Goal: Task Accomplishment & Management: Manage account settings

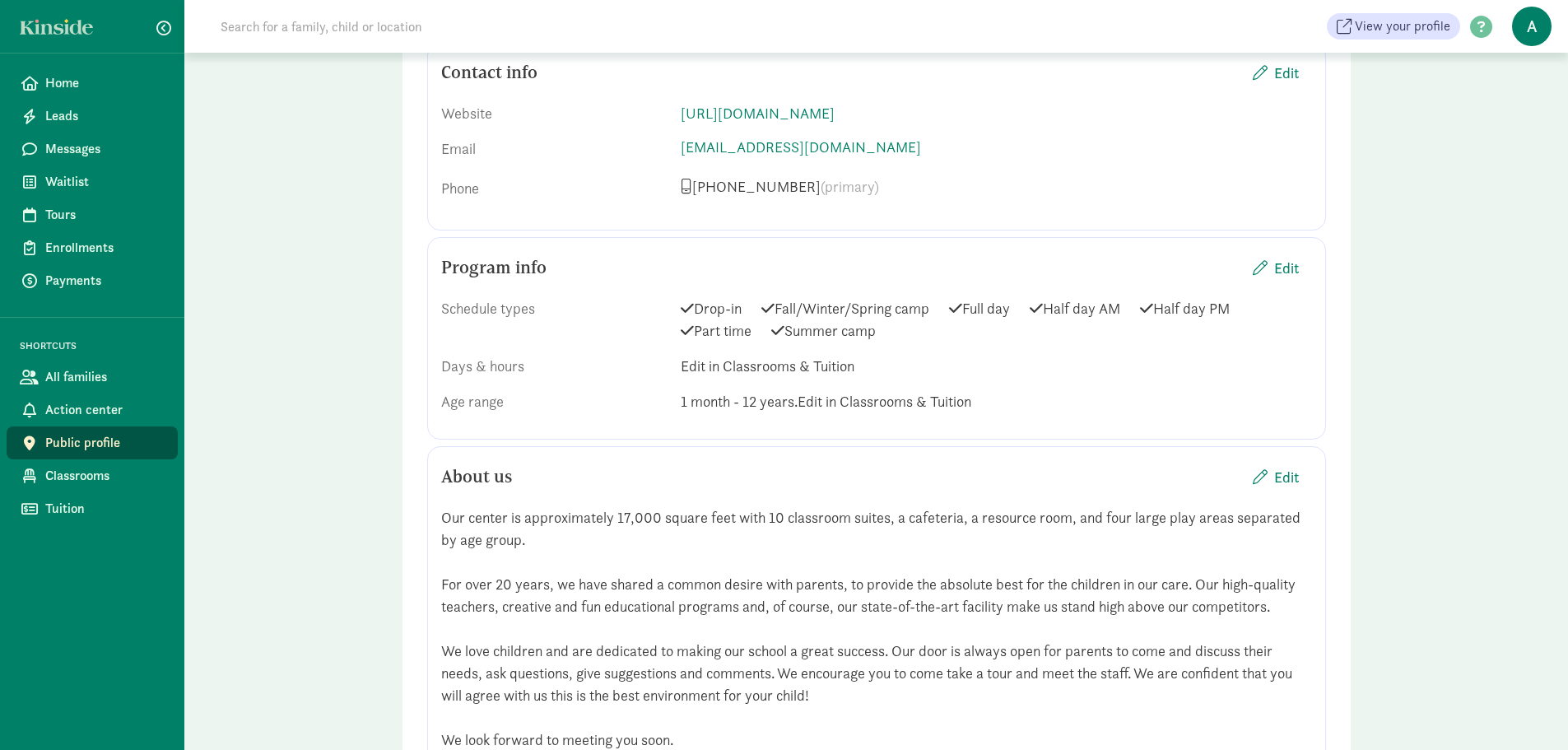
scroll to position [823, 0]
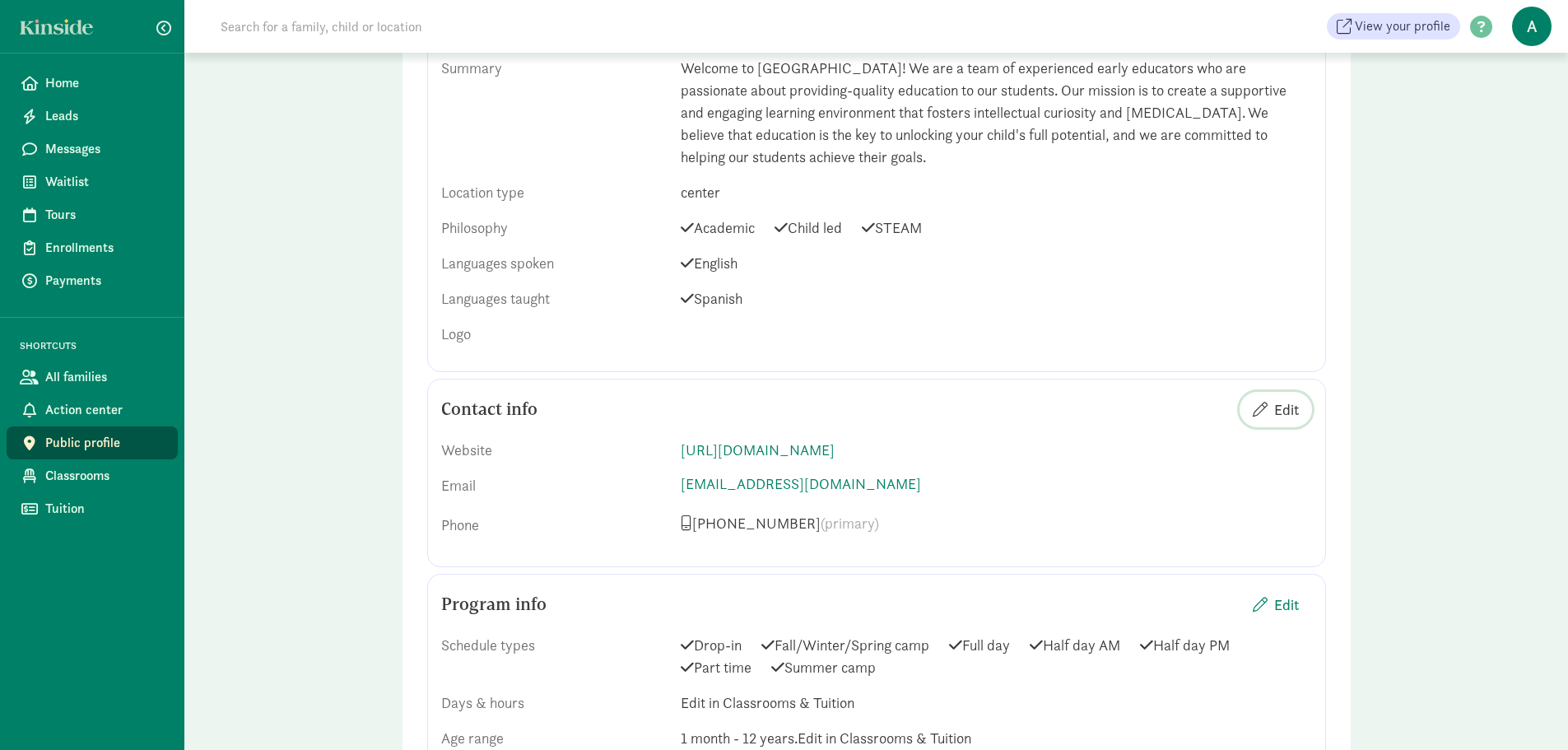
click at [1284, 403] on span "Edit" at bounding box center [1286, 409] width 25 height 22
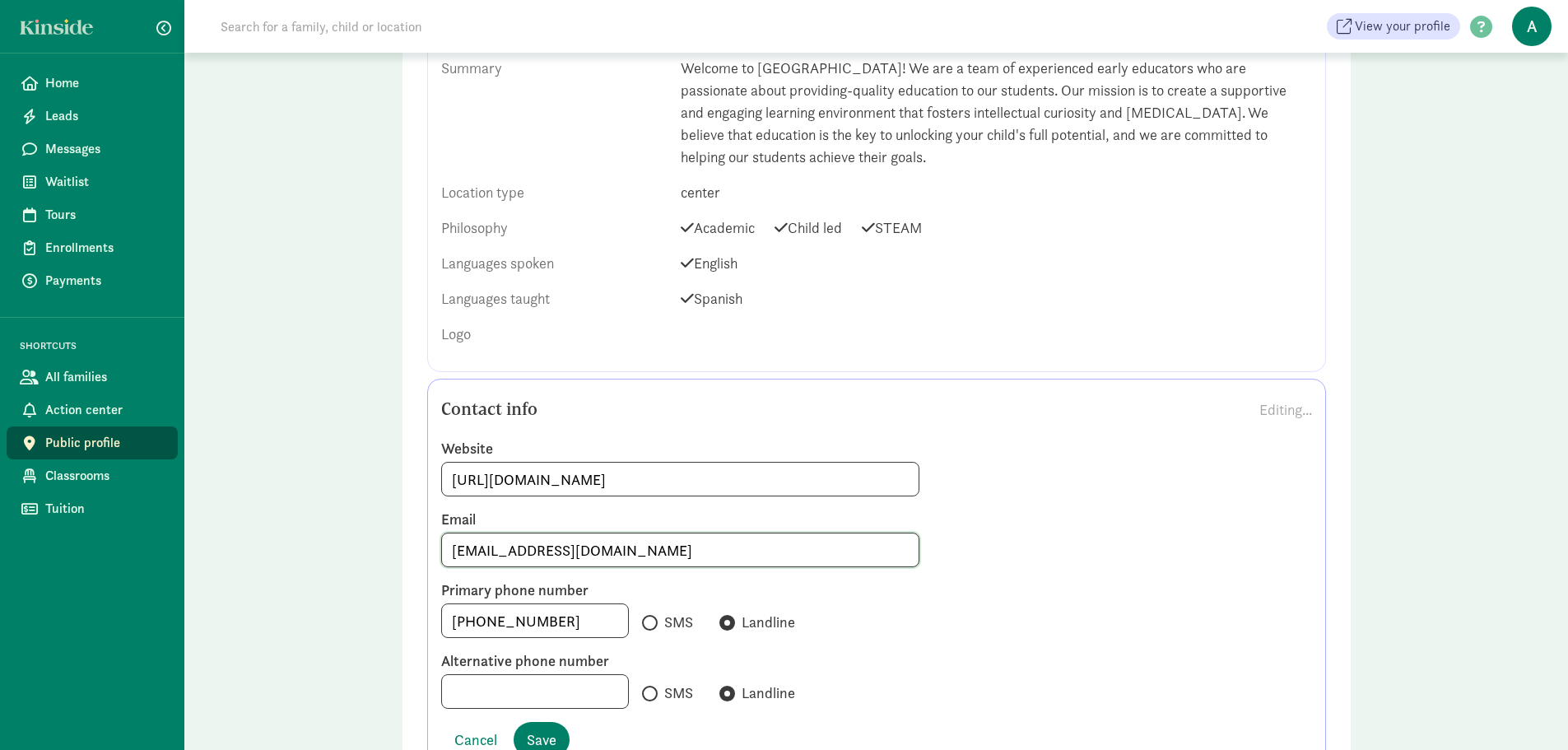
click at [652, 559] on input "directorcamino52@krksa.com" at bounding box center [681, 549] width 477 height 33
click at [624, 545] on input "directorcamino52@ivycres" at bounding box center [681, 549] width 477 height 33
click at [587, 549] on input "directorcamino52@ivycres" at bounding box center [681, 549] width 477 height 33
click at [614, 553] on input "directorcamino52@ivycres" at bounding box center [681, 549] width 477 height 33
click at [614, 553] on input "directorcamino52@ivycres" at bounding box center [681, 549] width 477 height 33
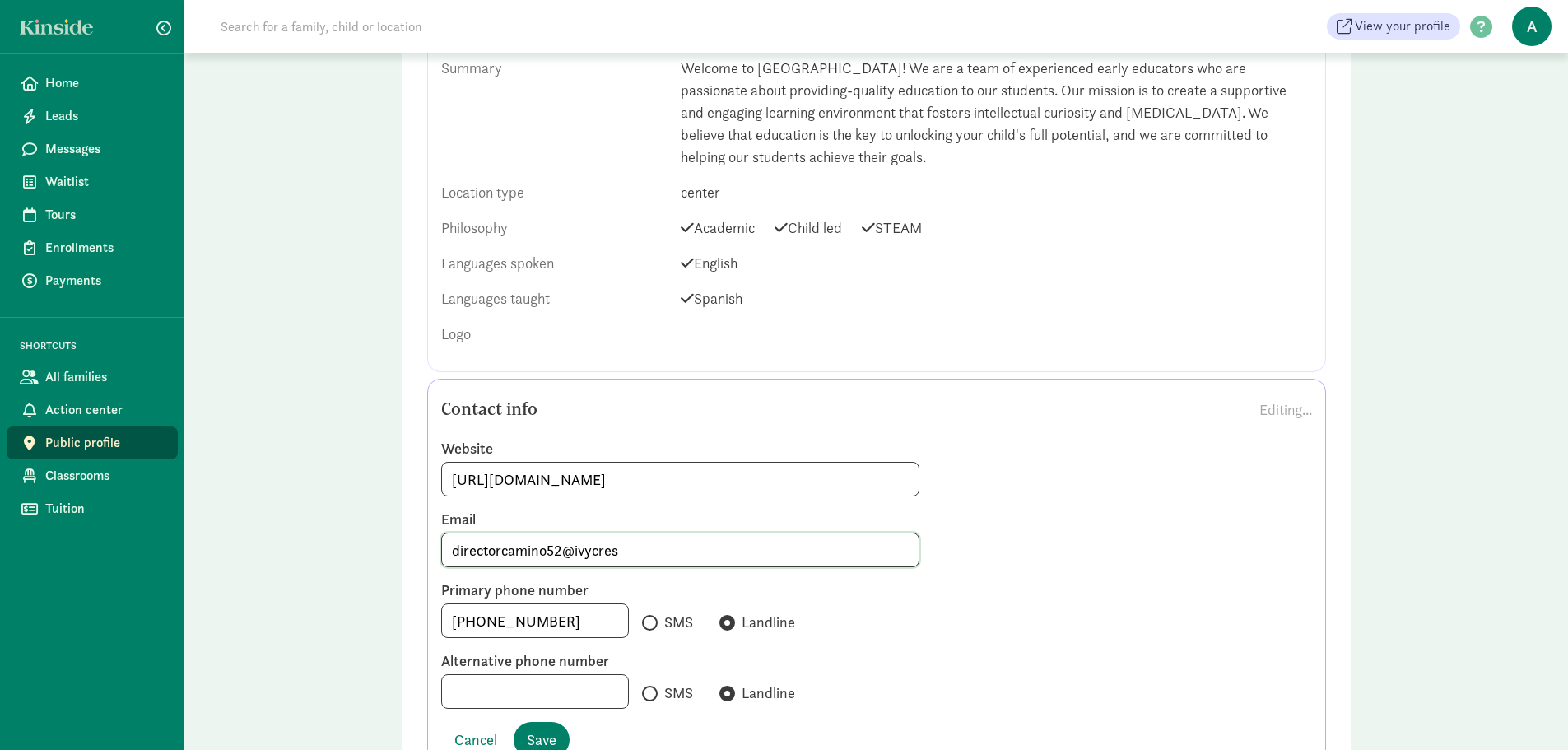
click at [614, 553] on input "directorcamino52@ivycres" at bounding box center [681, 549] width 477 height 33
type input "i"
click at [506, 541] on input at bounding box center [681, 549] width 477 height 33
click at [474, 547] on input at bounding box center [681, 549] width 477 height 33
paste input "directorcamino@ivycrestsa.com Managed by ivycrestsa.com(opens a new tab)"
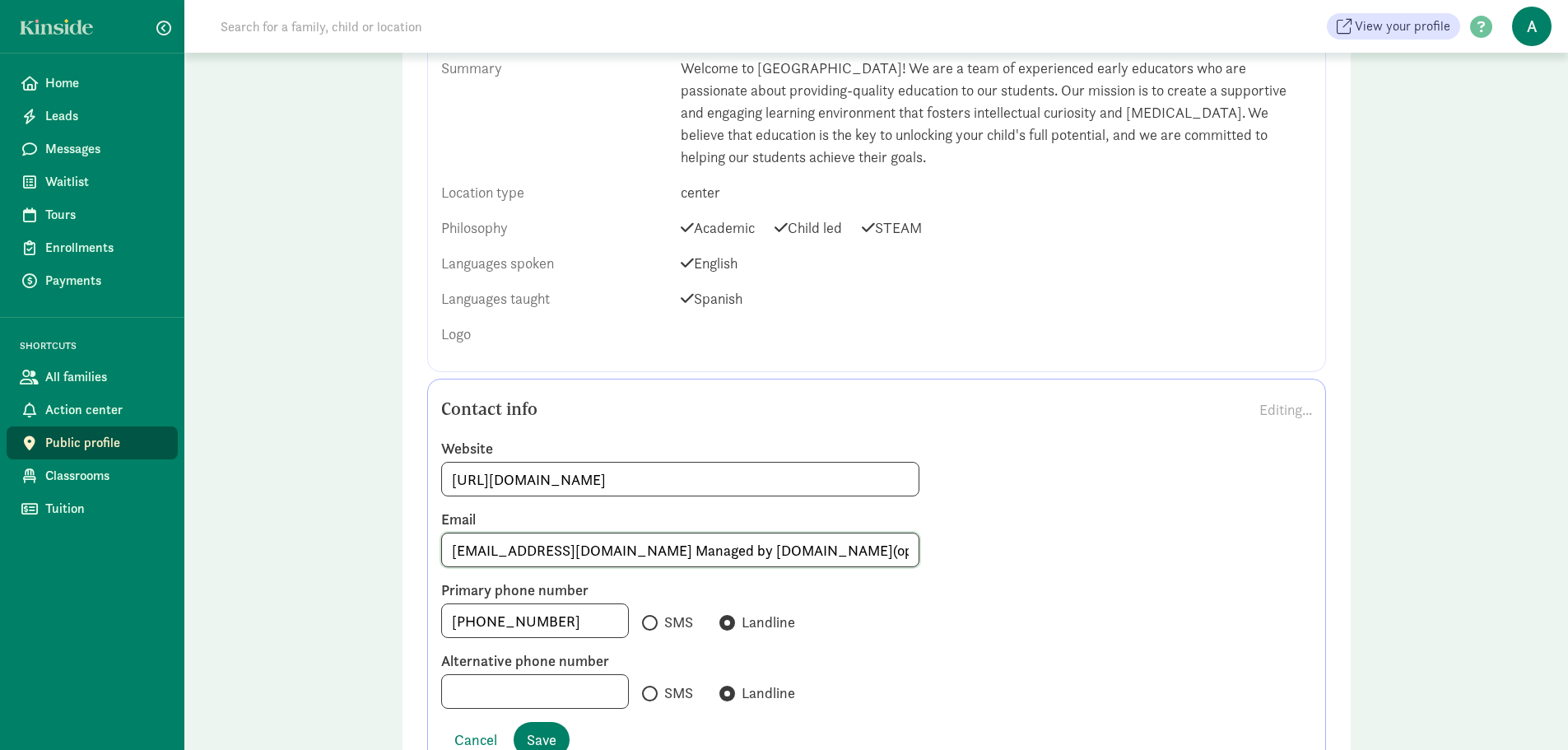
scroll to position [0, 31]
drag, startPoint x: 629, startPoint y: 551, endPoint x: 1002, endPoint y: 555, distance: 373.0
click at [1002, 555] on div "directorcamino@ivycrestsa.com Managed by ivycrestsa.com(opens a new tab)" at bounding box center [876, 550] width 871 height 34
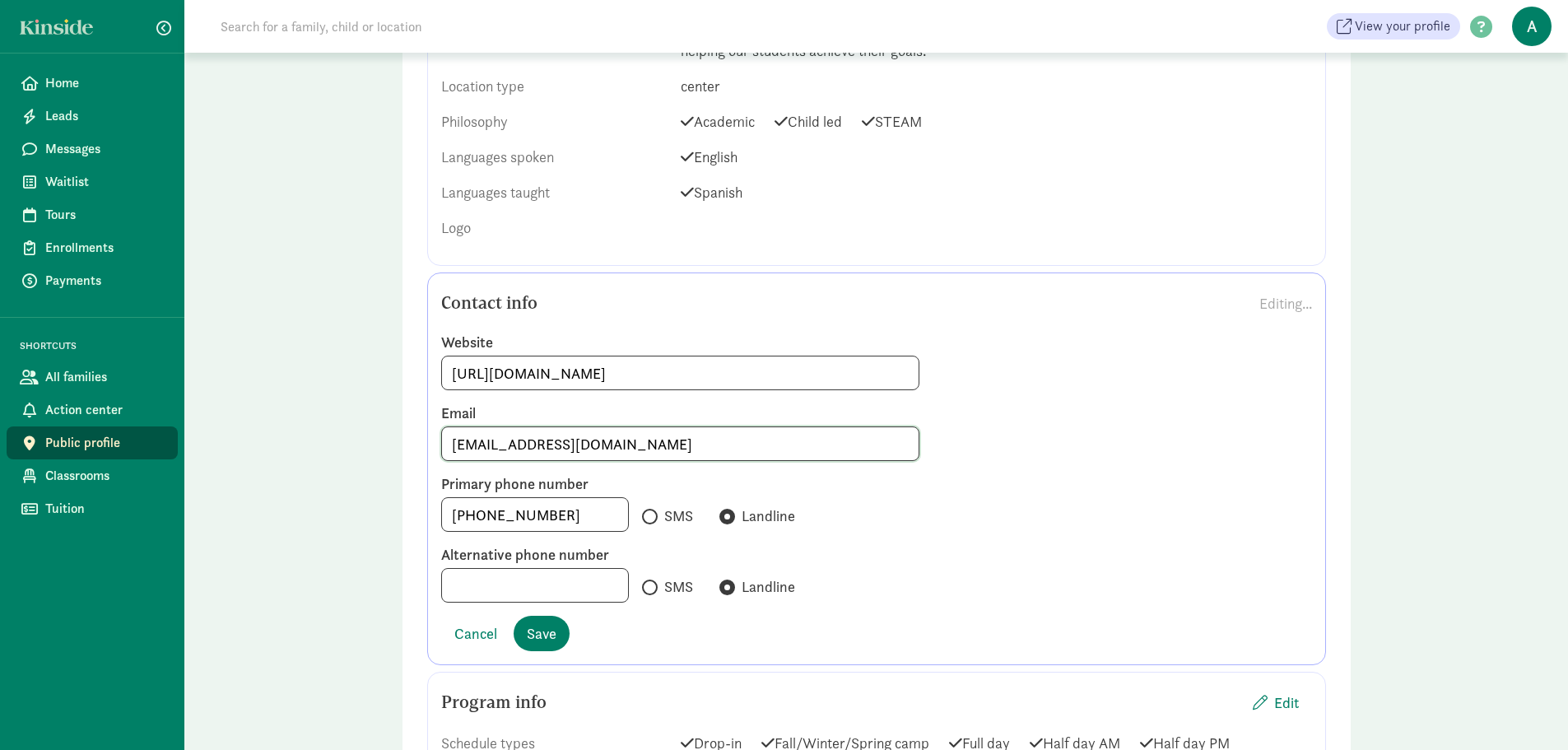
scroll to position [1070, 0]
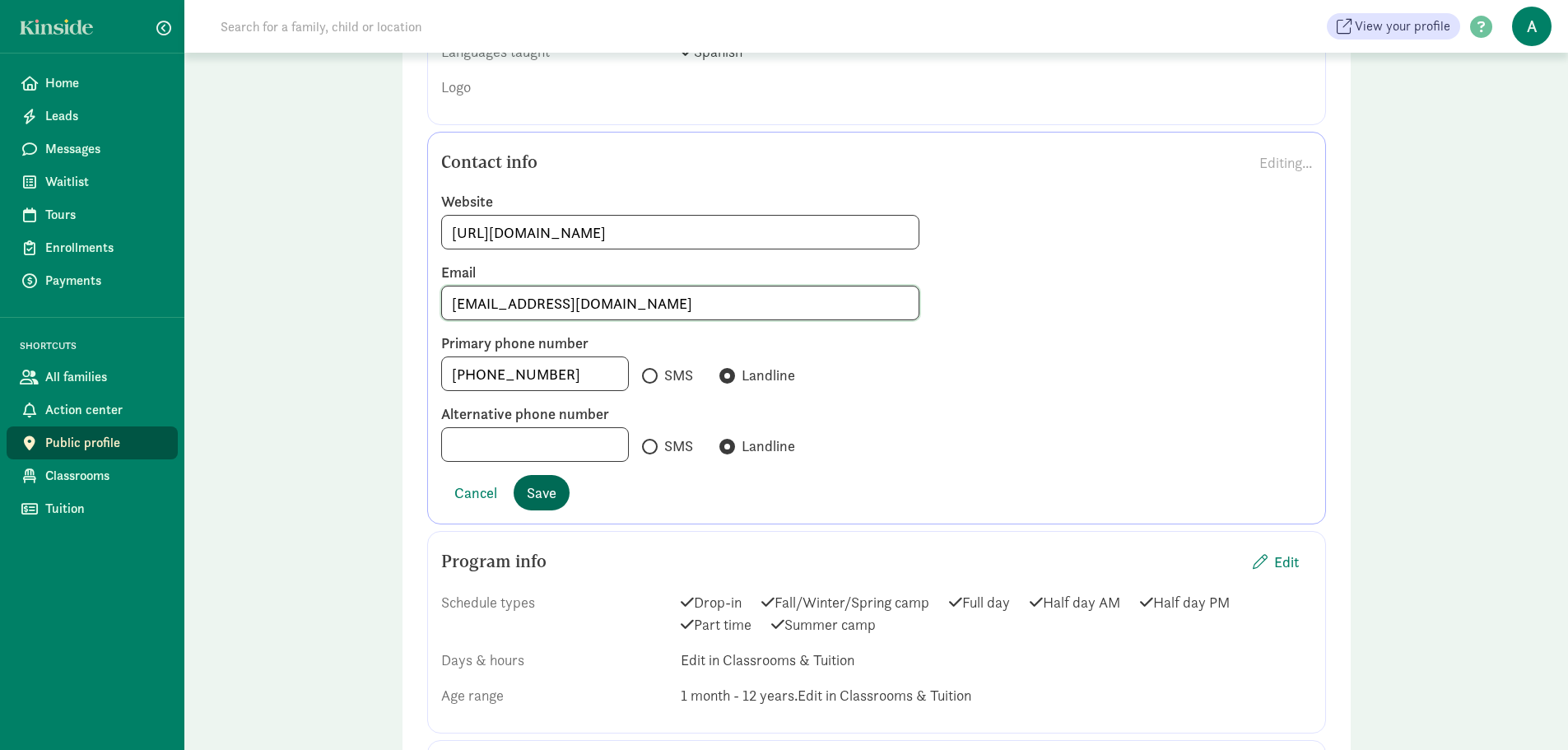
type input "directorcamino@ivycrestsa.com"
click at [551, 487] on span "Save" at bounding box center [542, 493] width 30 height 22
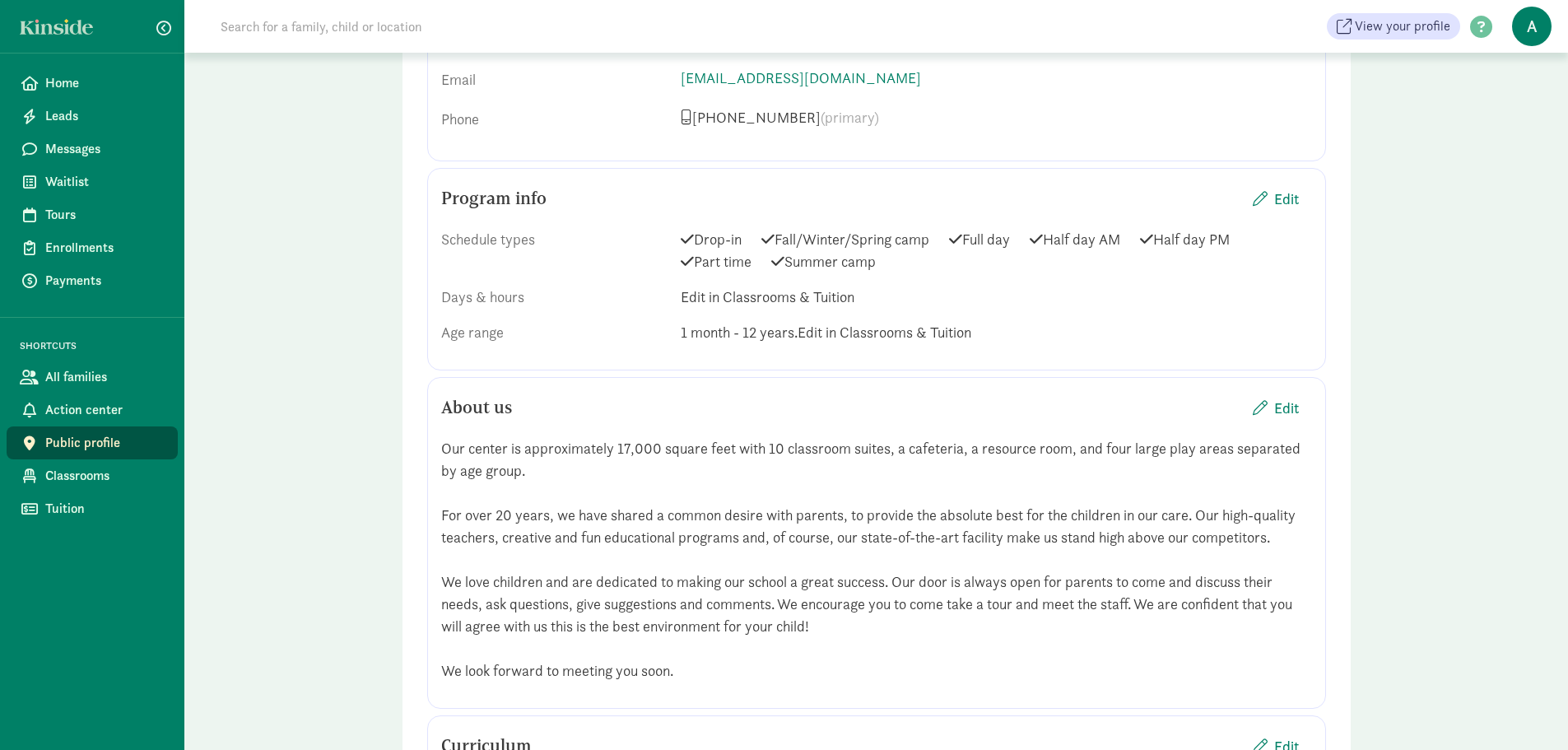
scroll to position [1235, 0]
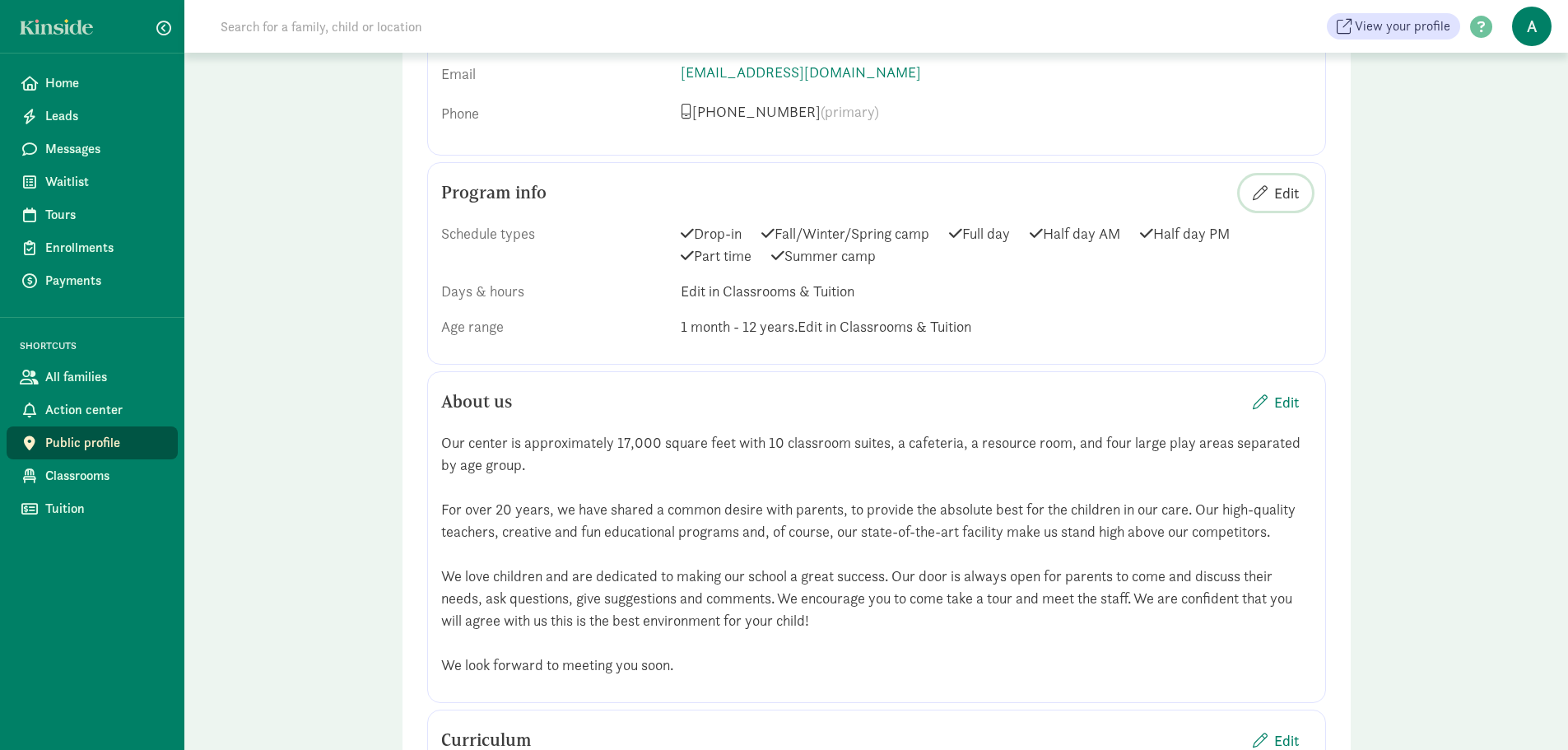
click at [1281, 191] on span "Edit" at bounding box center [1286, 193] width 25 height 22
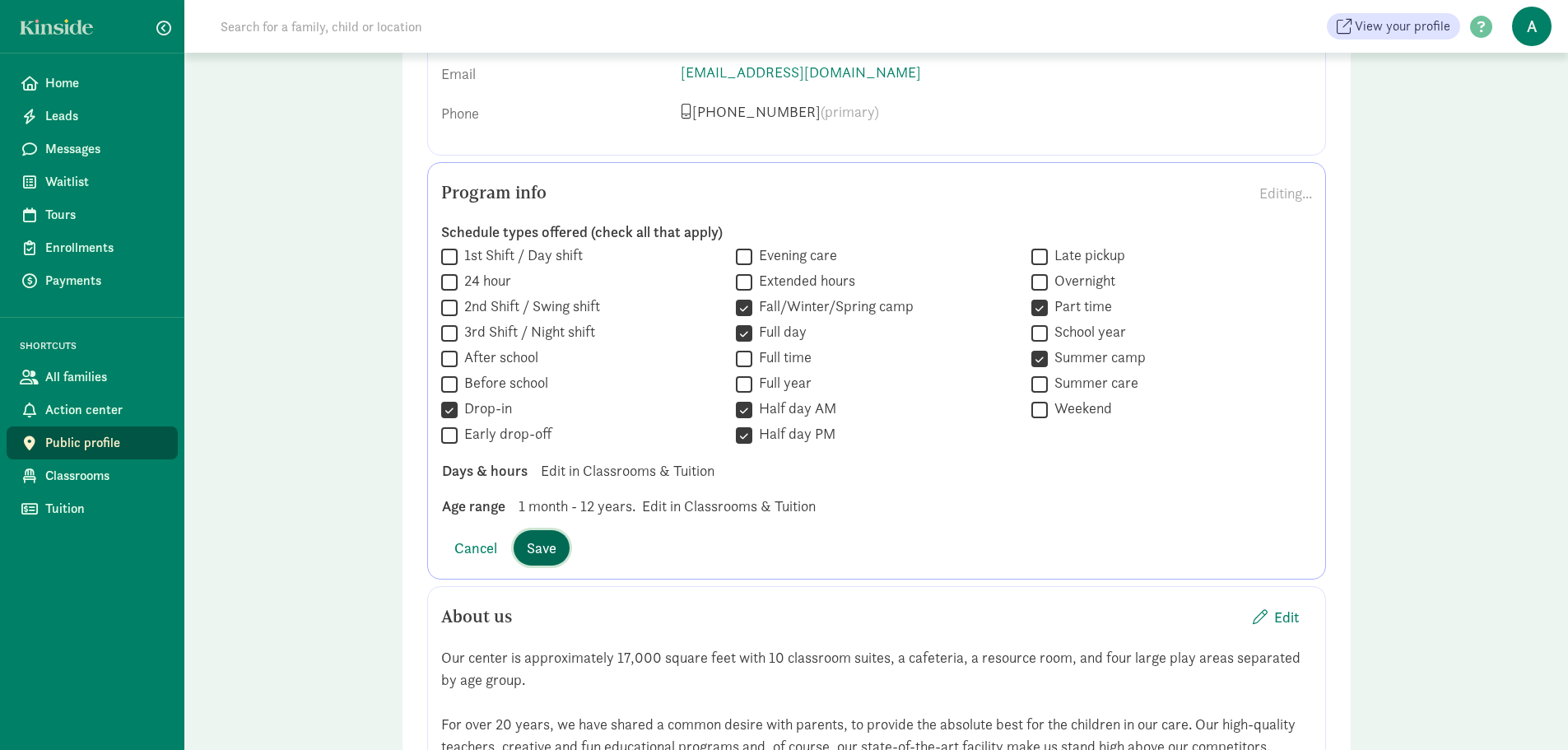
click at [542, 542] on span "Save" at bounding box center [542, 547] width 30 height 22
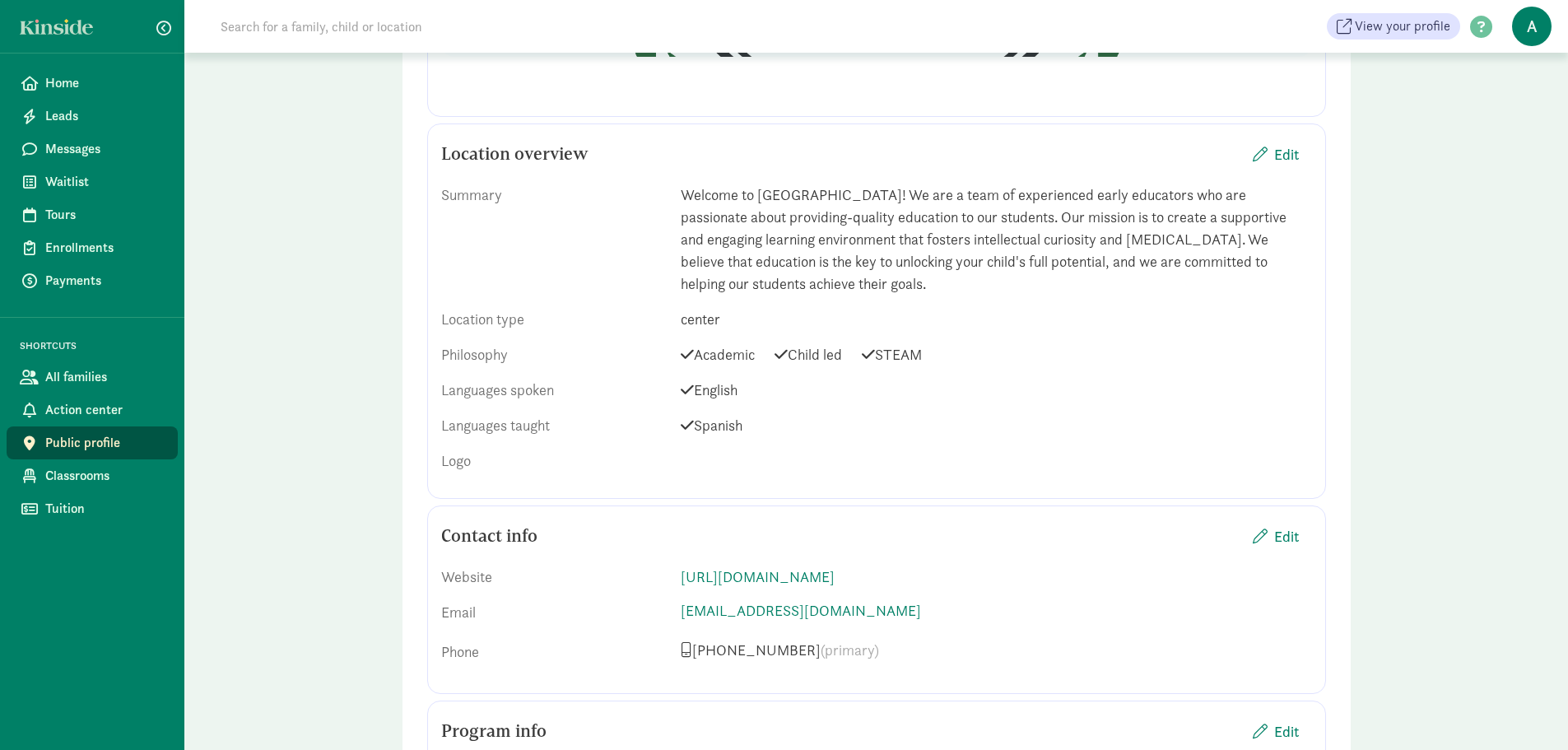
scroll to position [658, 0]
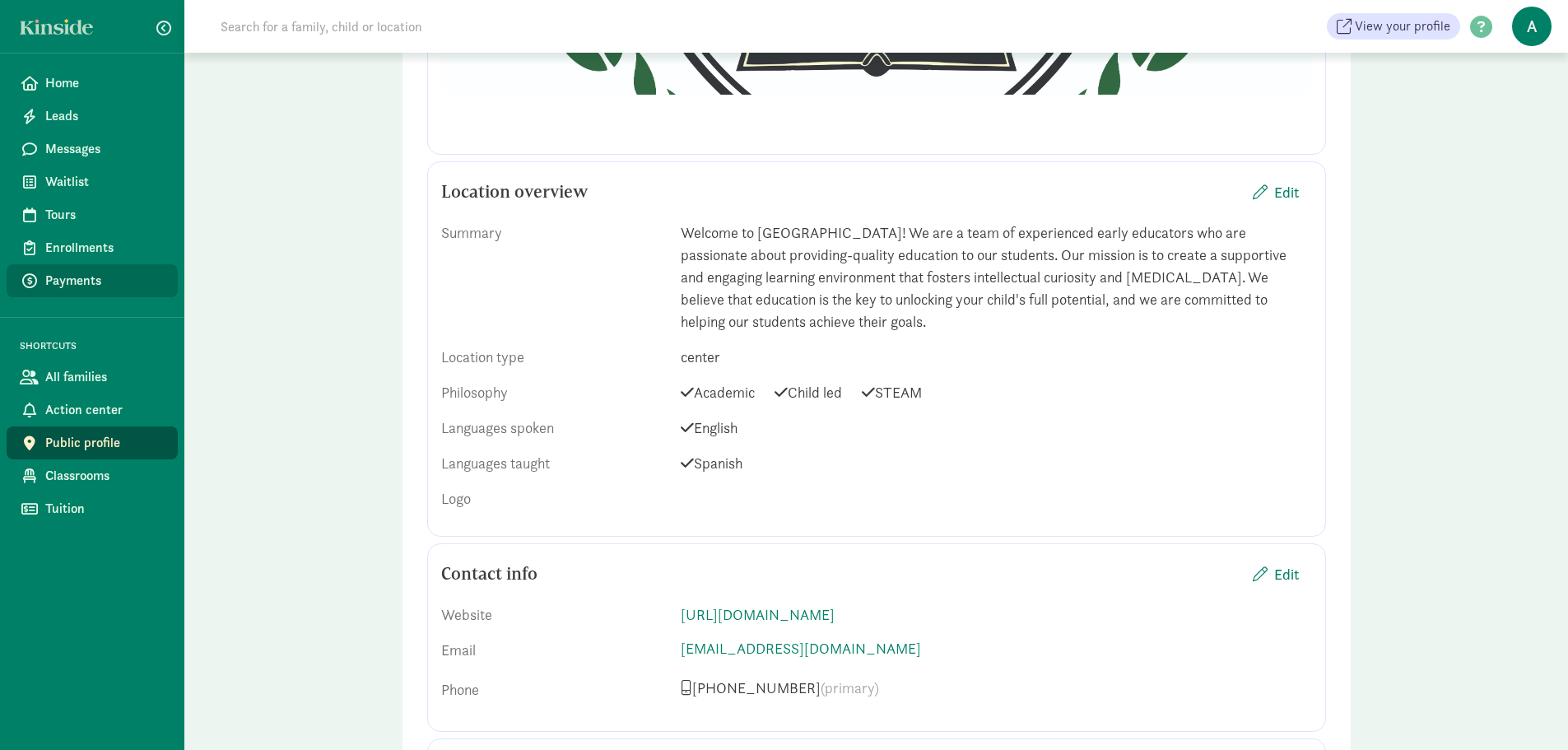
click at [64, 270] on link "Payments" at bounding box center [92, 281] width 171 height 33
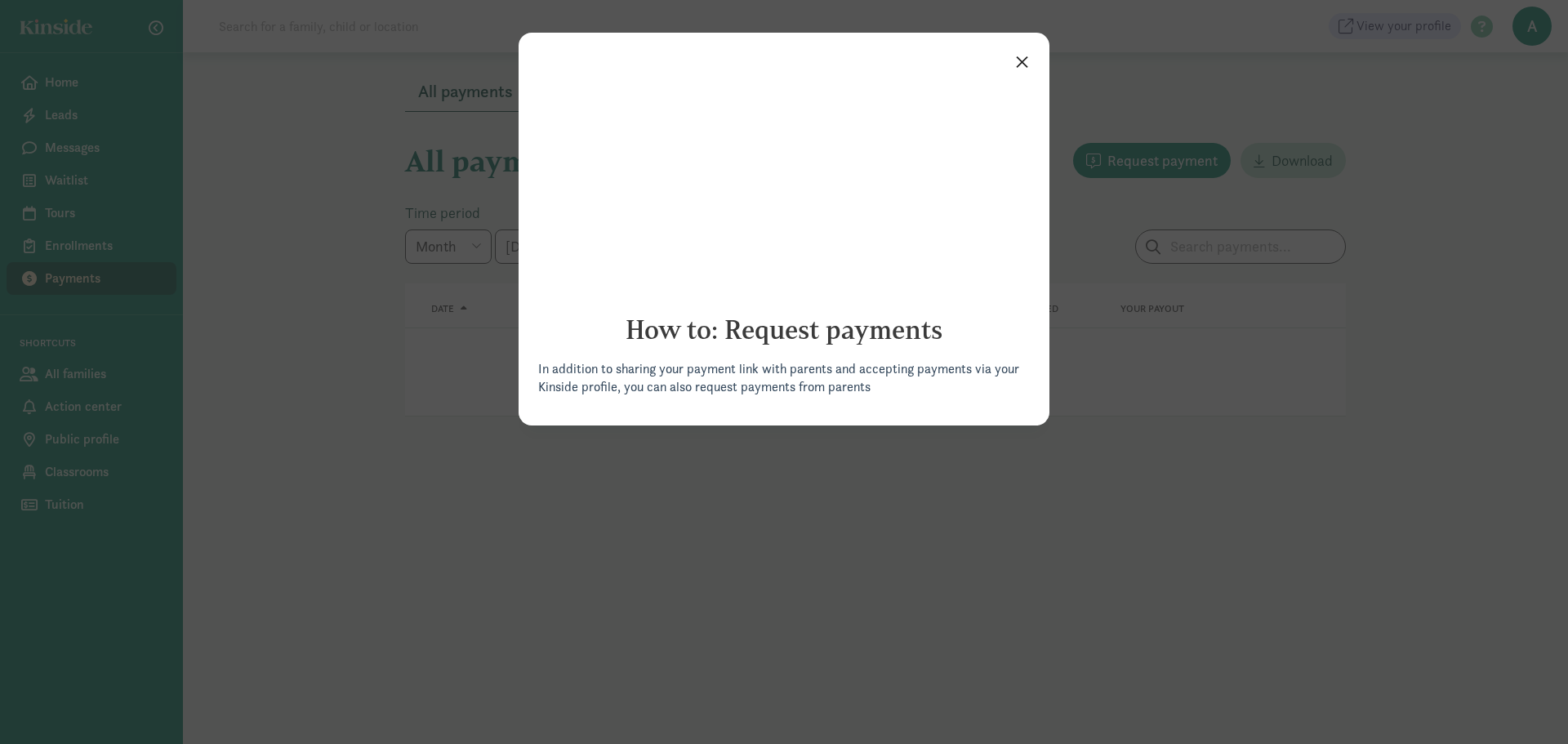
click at [1024, 61] on link "×" at bounding box center [1022, 60] width 29 height 30
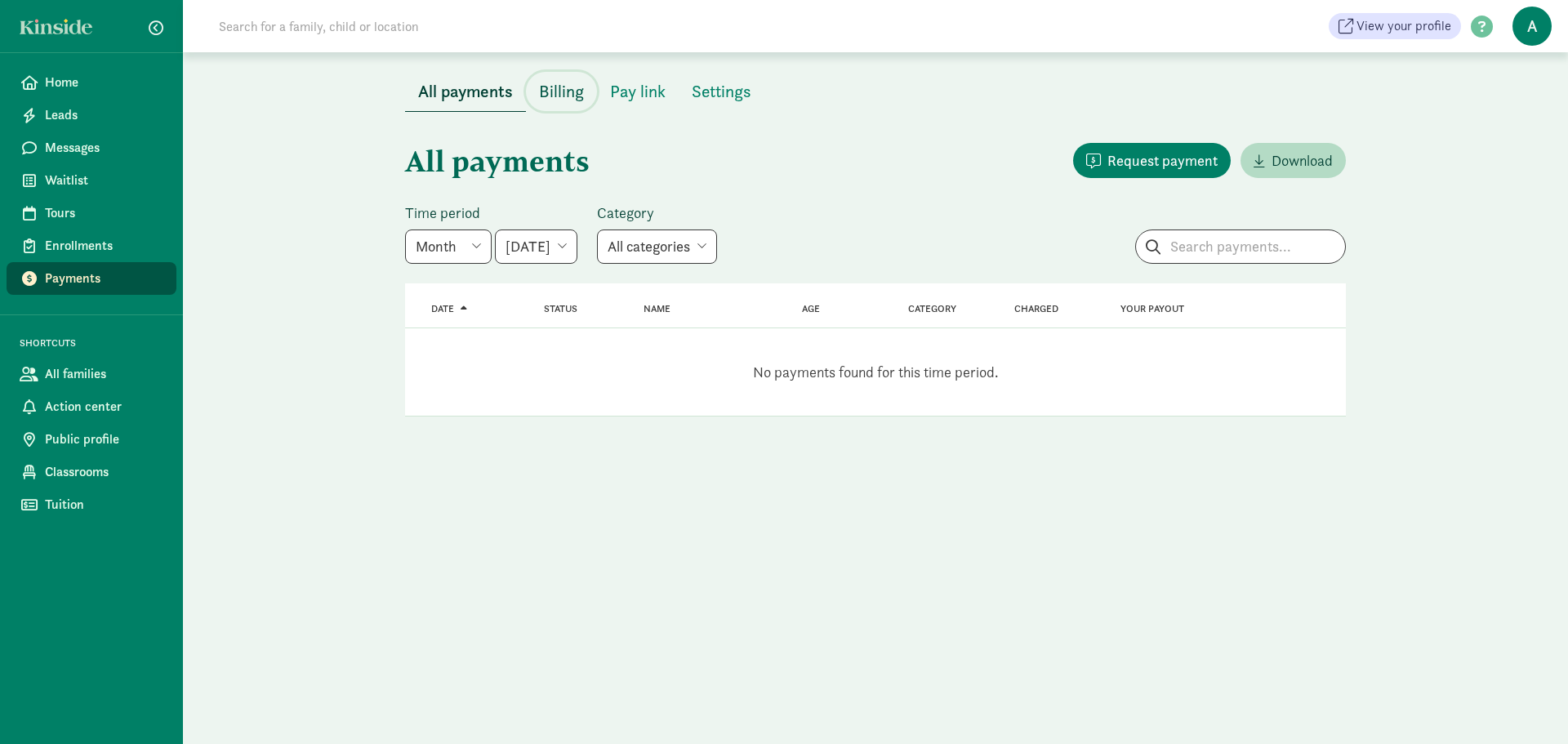
click at [569, 97] on span "Billing" at bounding box center [561, 91] width 45 height 26
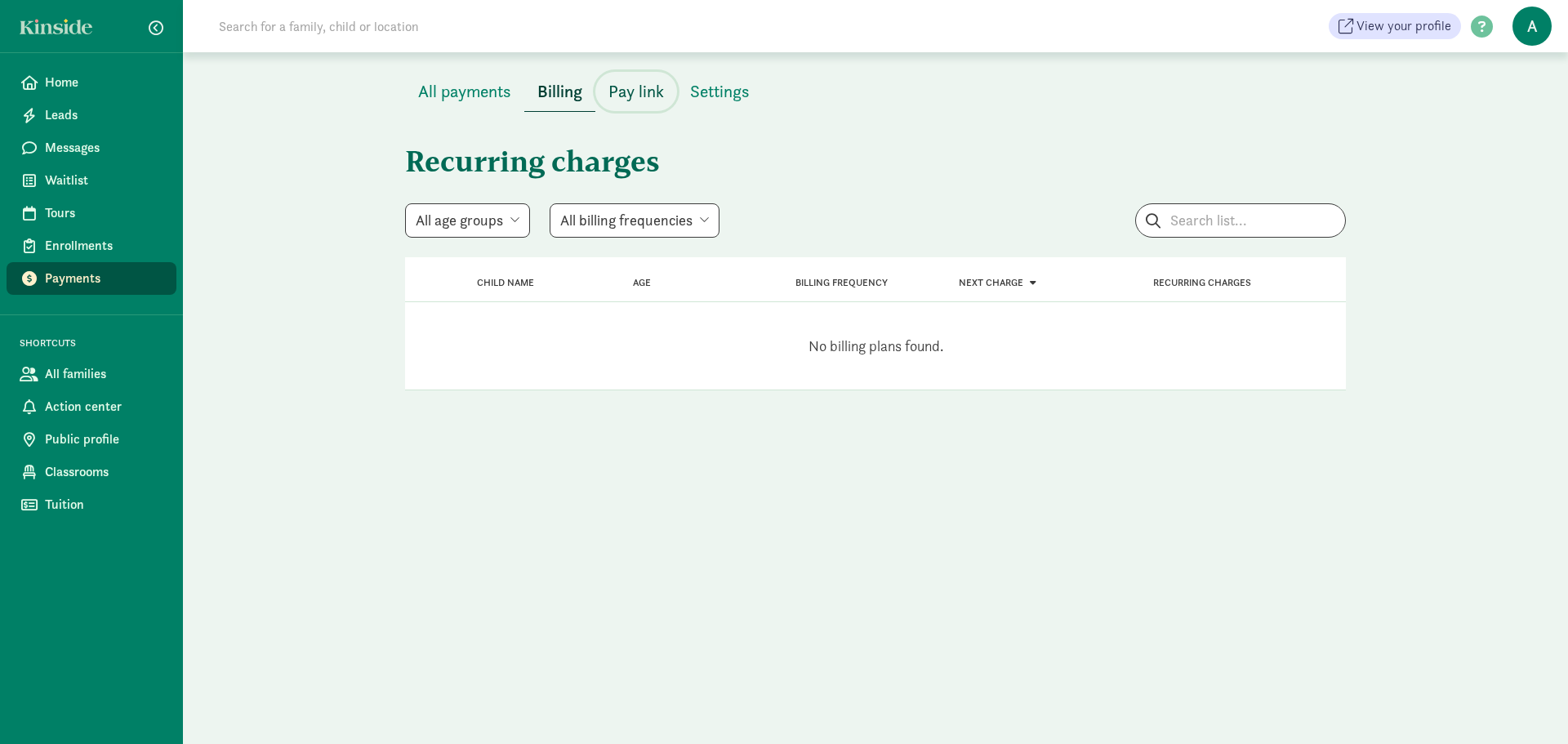
click at [617, 90] on span "Pay link" at bounding box center [636, 91] width 55 height 26
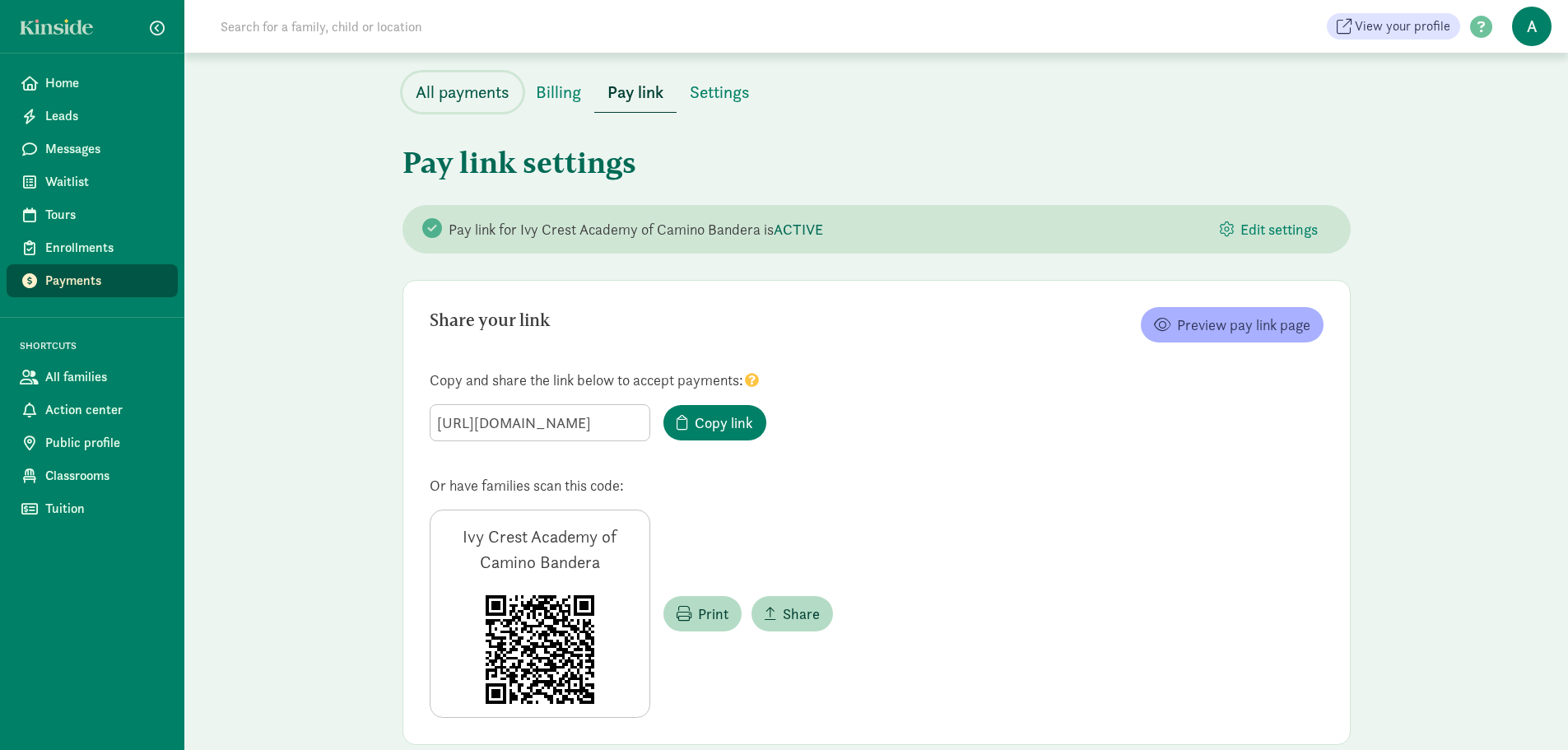
click at [459, 106] on button "All payments" at bounding box center [463, 92] width 120 height 39
